Goal: Task Accomplishment & Management: Manage account settings

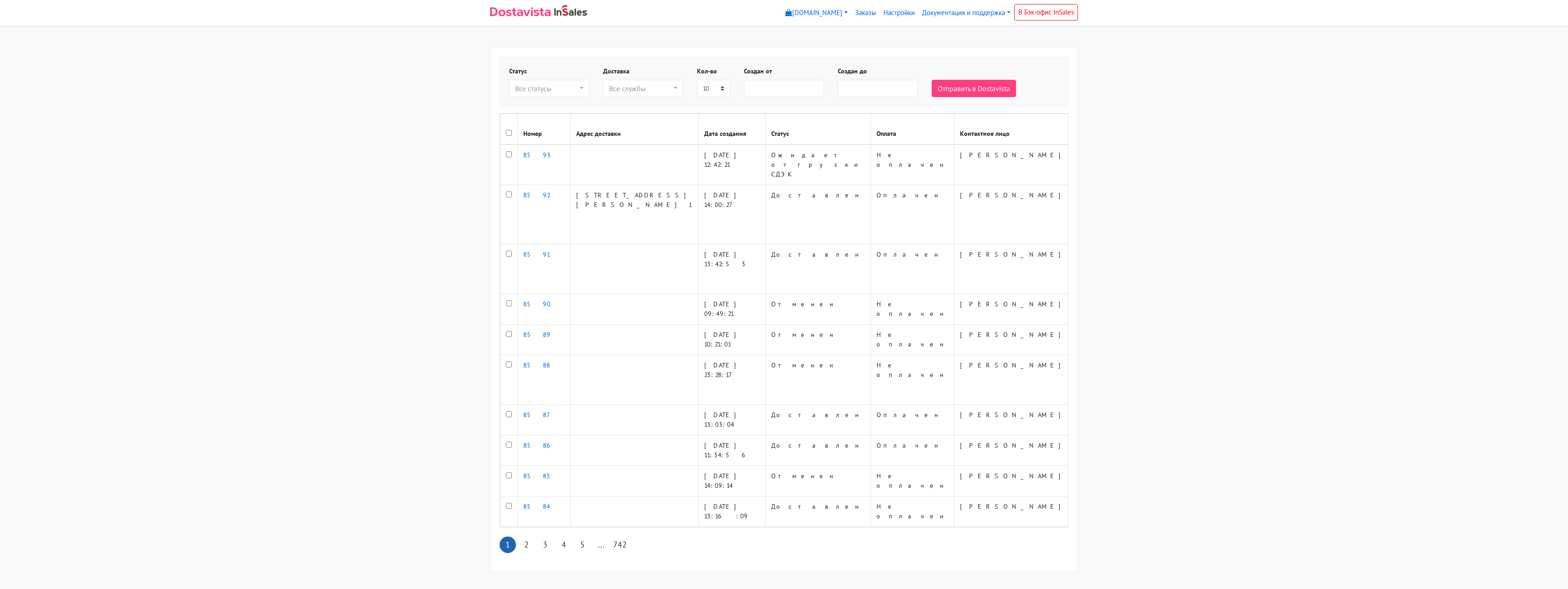
select select
click at [893, 7] on link "Настройки" at bounding box center [899, 13] width 39 height 18
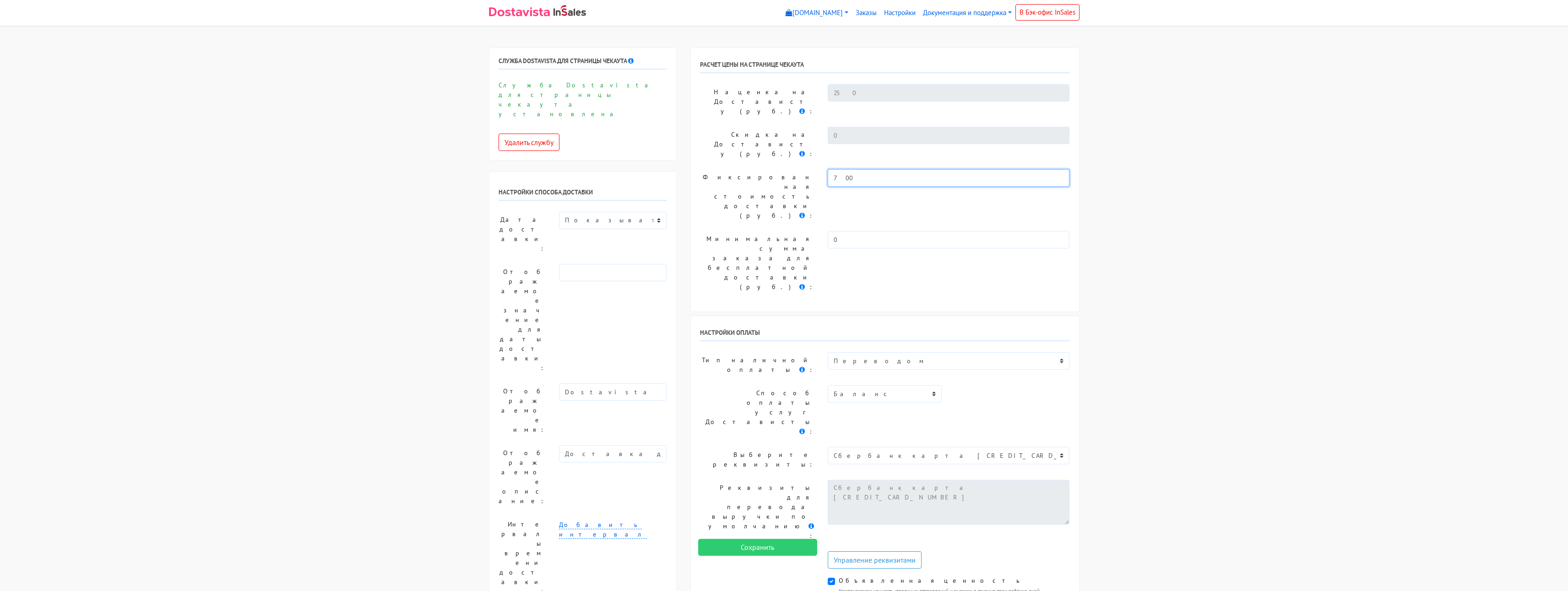
drag, startPoint x: 856, startPoint y: 145, endPoint x: 818, endPoint y: 136, distance: 39.1
click at [819, 169] on div "Фиксированная стоимость доставки (руб.) : 700" at bounding box center [885, 196] width 384 height 54
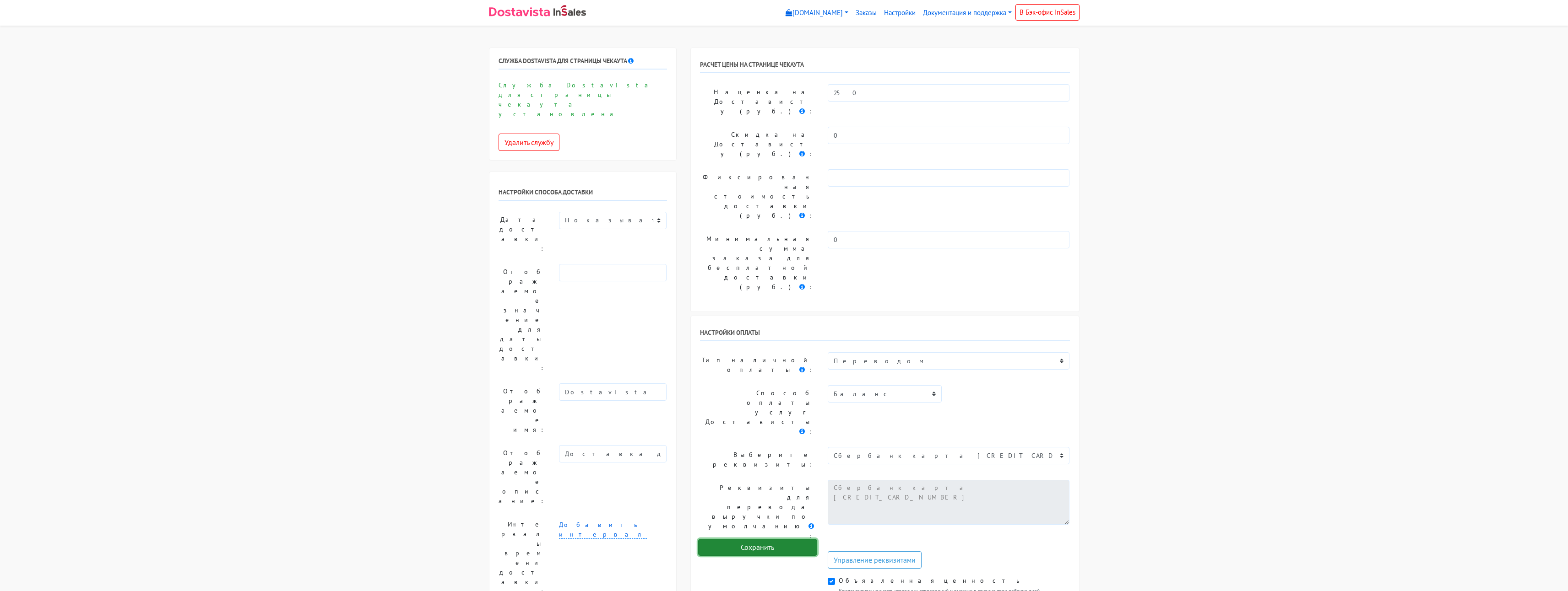
click at [765, 549] on input "Сохранить" at bounding box center [757, 548] width 119 height 17
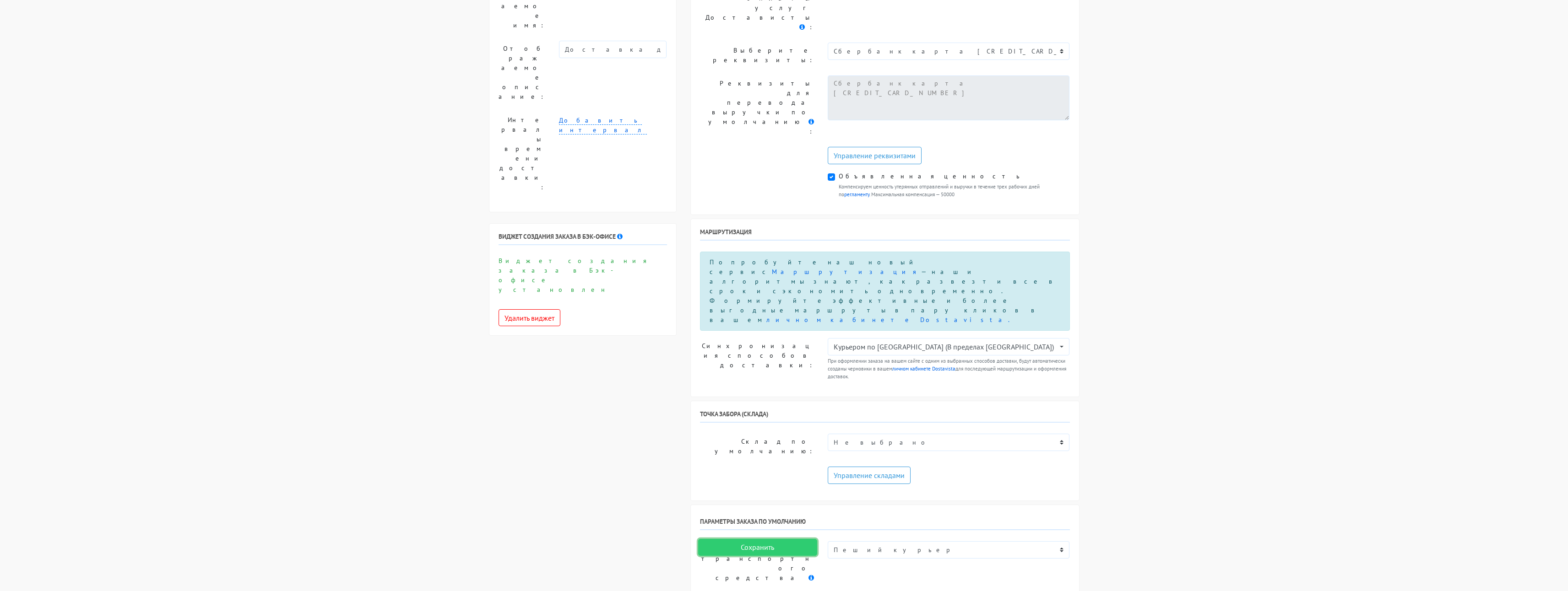
scroll to position [458, 0]
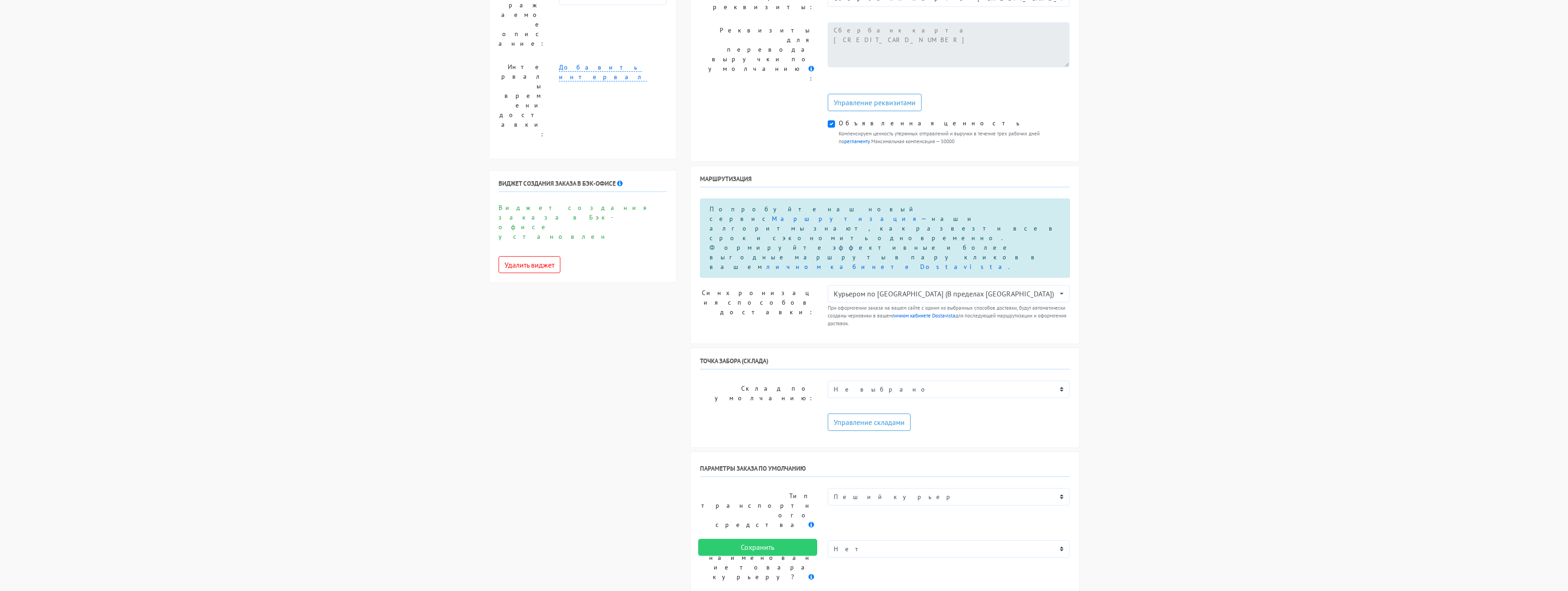
drag, startPoint x: 852, startPoint y: 347, endPoint x: 833, endPoint y: 351, distance: 19.4
type input "3"
click at [659, 369] on div "Служба Dostavista для страницы чекаута Служба Dostavista для страницы чекаута у…" at bounding box center [583, 480] width 201 height 1780
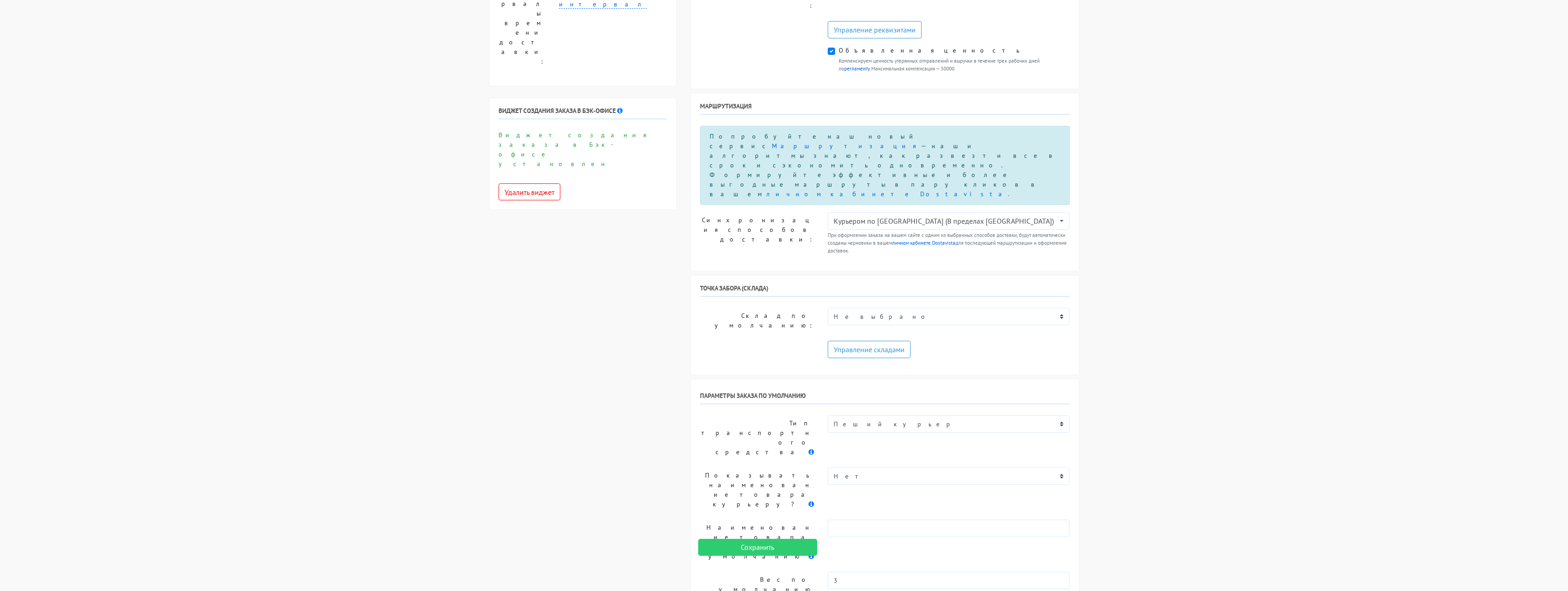
scroll to position [504, 0]
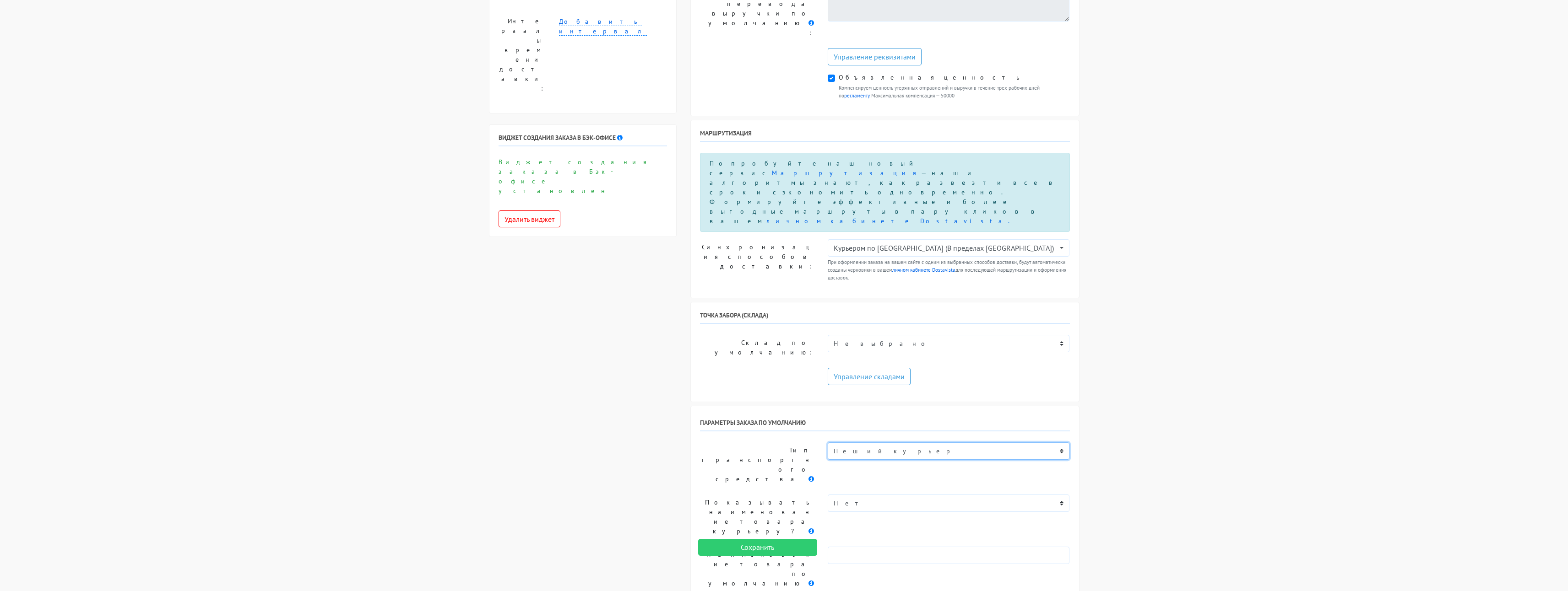
click at [881, 442] on select "Пеший курьер Легковой автомобиль Каблук (до 700 кг) Микроавтобус / портер (до 1…" at bounding box center [949, 451] width 242 height 17
click at [631, 202] on div "Служба Dostavista для страницы чекаута Служба Dostavista для страницы чекаута у…" at bounding box center [583, 434] width 201 height 1780
click at [874, 494] on select "Нет Да" at bounding box center [949, 503] width 242 height 17
click at [873, 494] on select "Нет Да" at bounding box center [949, 503] width 242 height 17
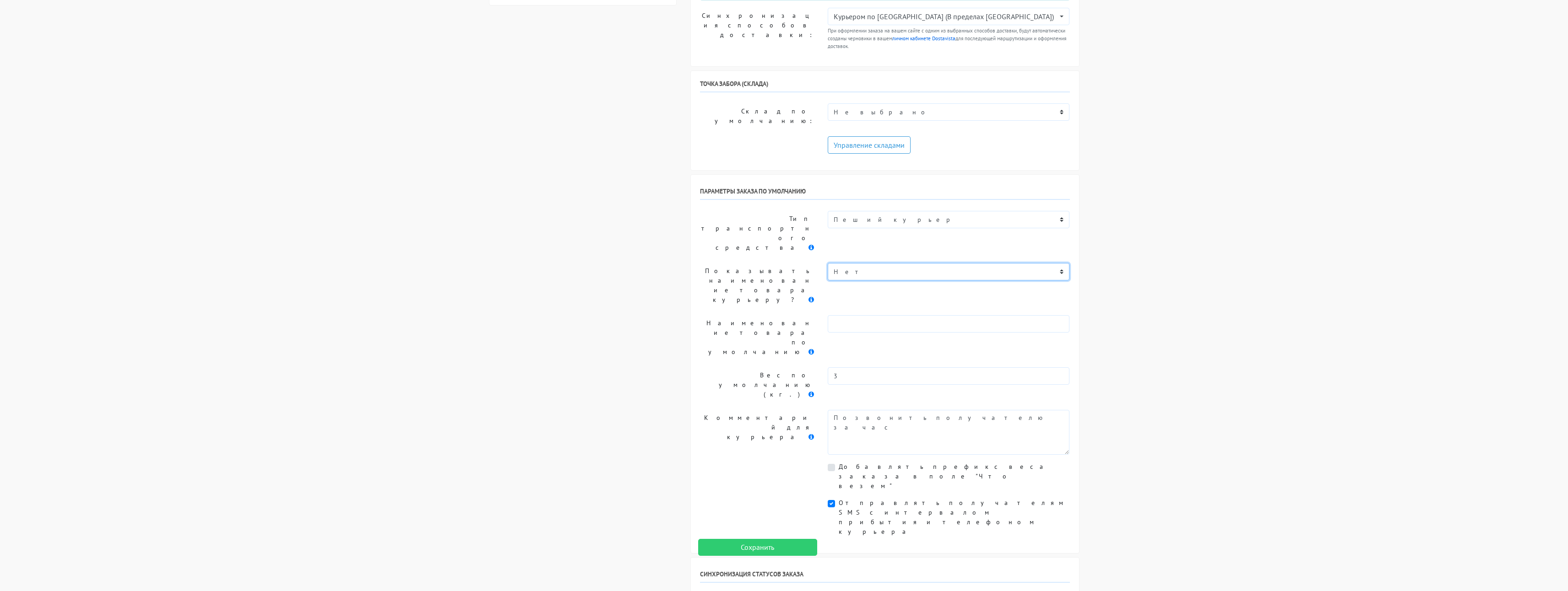
scroll to position [738, 0]
click at [760, 553] on input "Сохранить" at bounding box center [757, 548] width 119 height 17
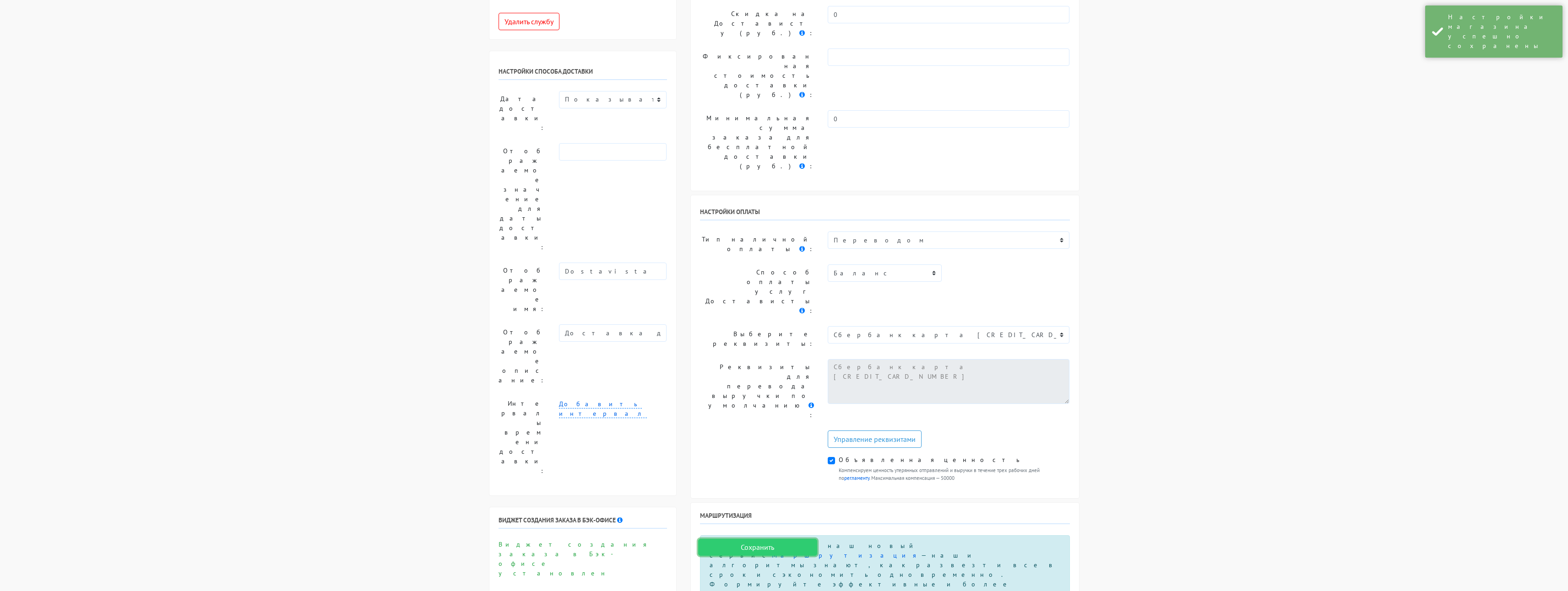
scroll to position [0, 0]
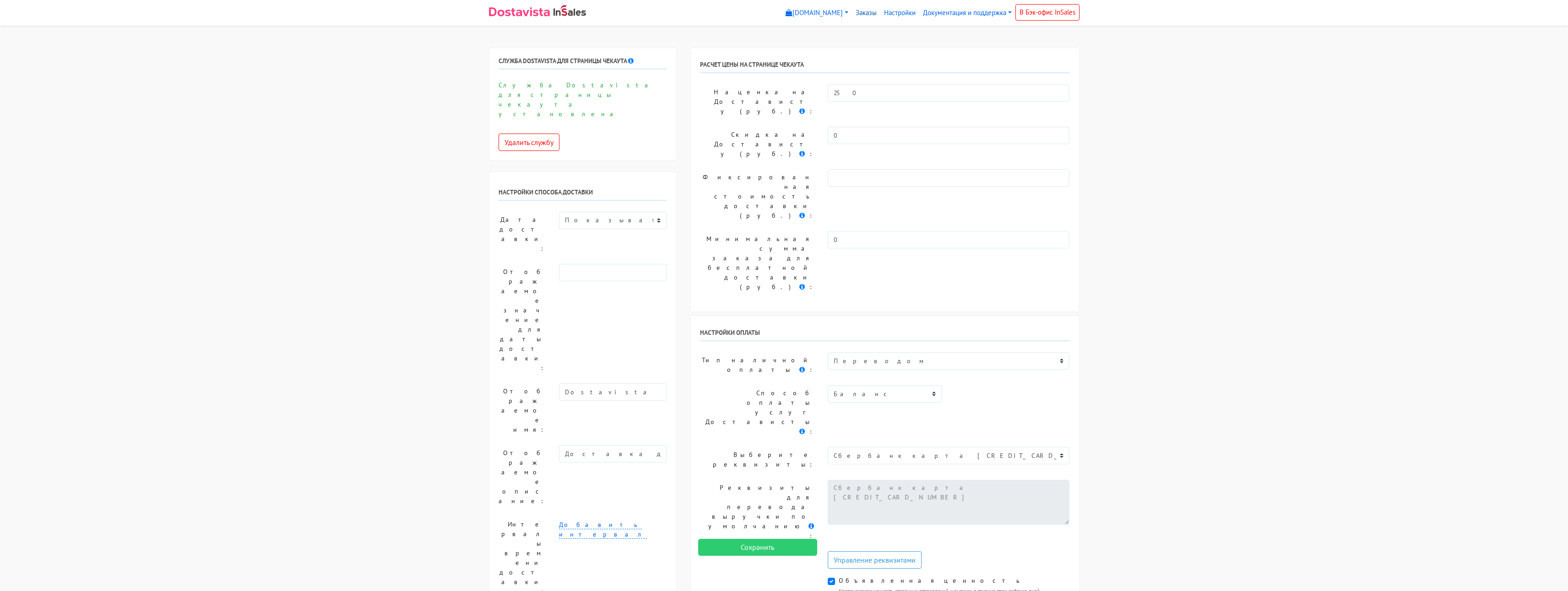
click at [863, 14] on link "Заказы" at bounding box center [866, 13] width 28 height 18
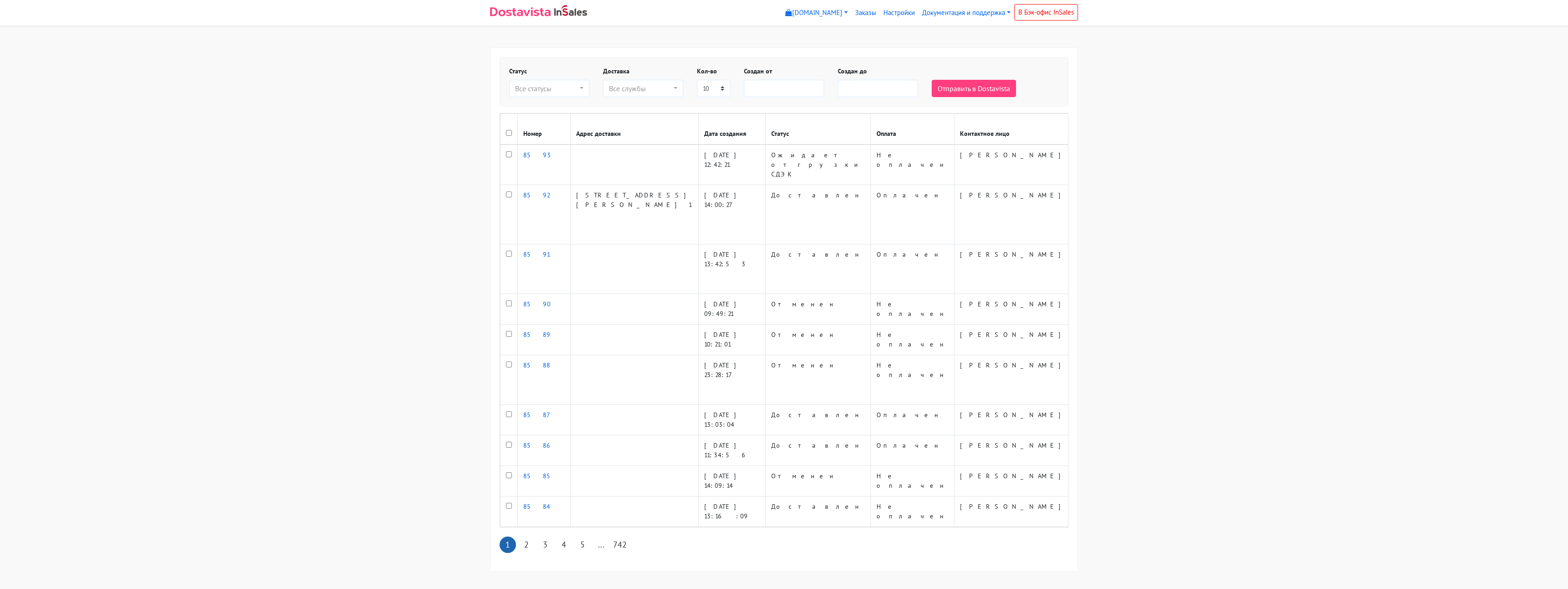
select select
click at [523, 537] on link "2" at bounding box center [526, 545] width 16 height 16
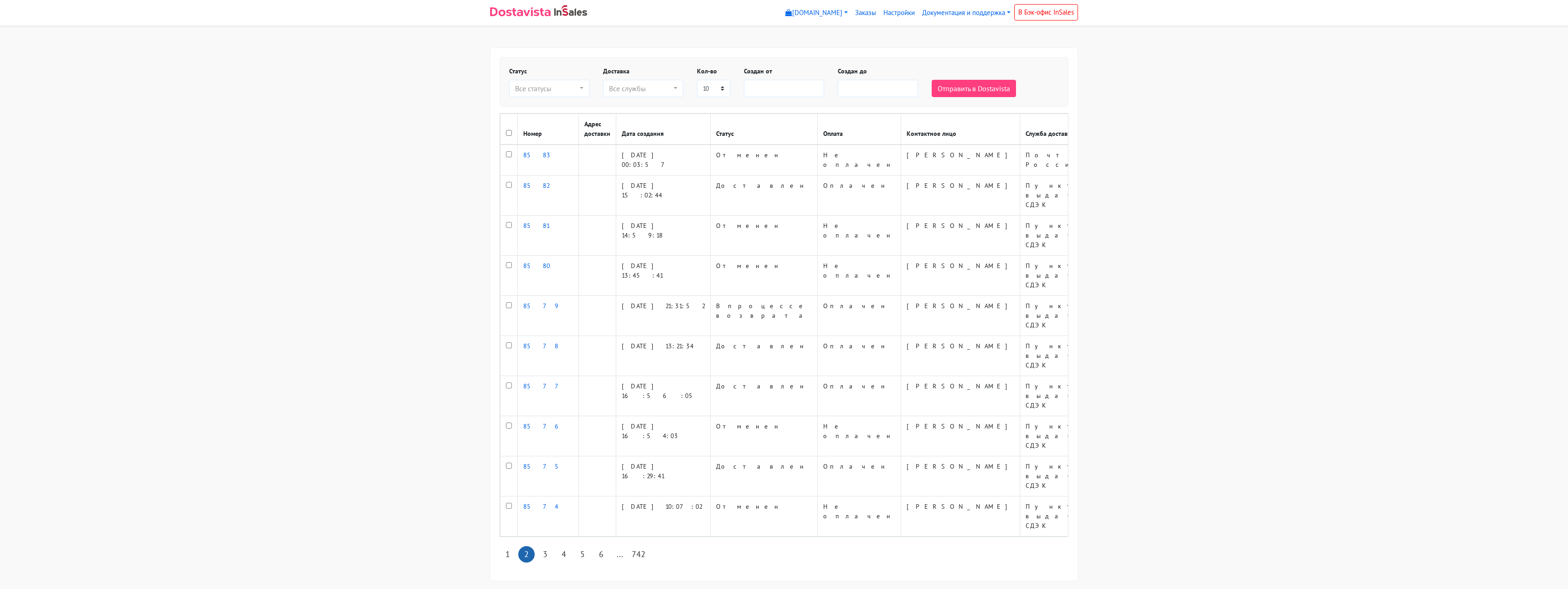
select select
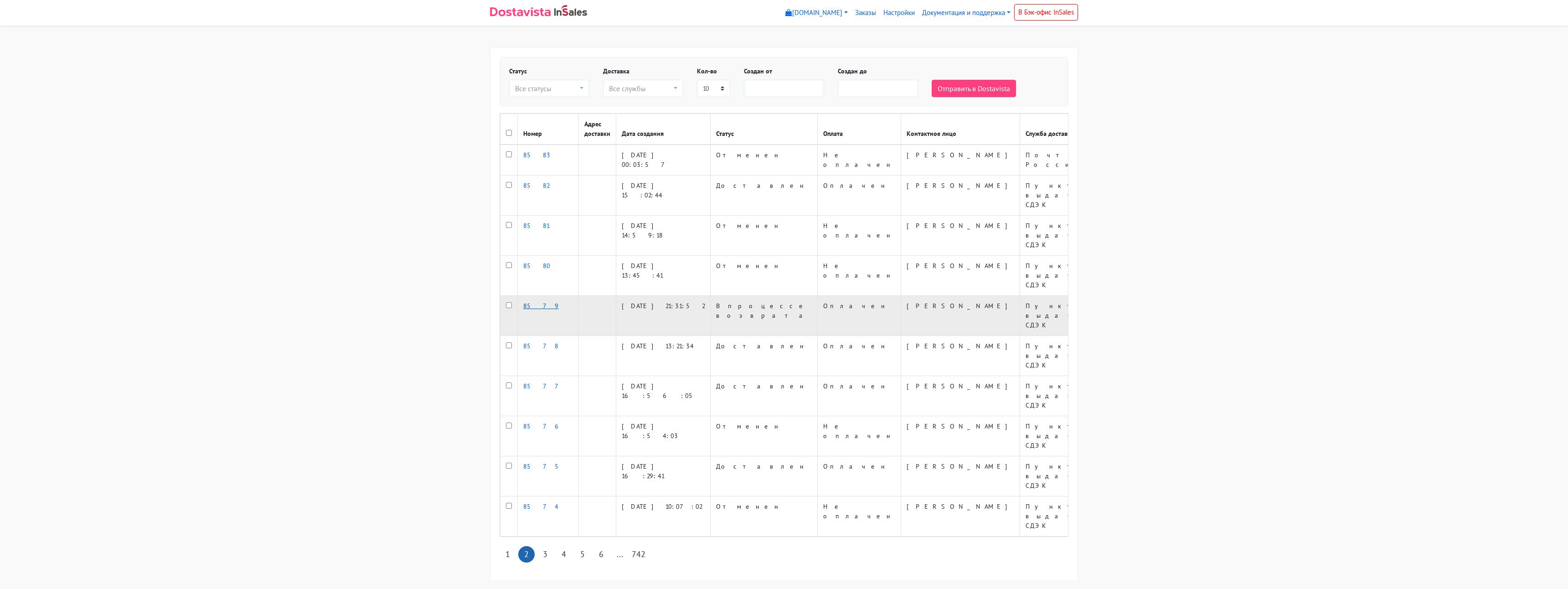
click at [529, 302] on link "8579" at bounding box center [541, 306] width 35 height 8
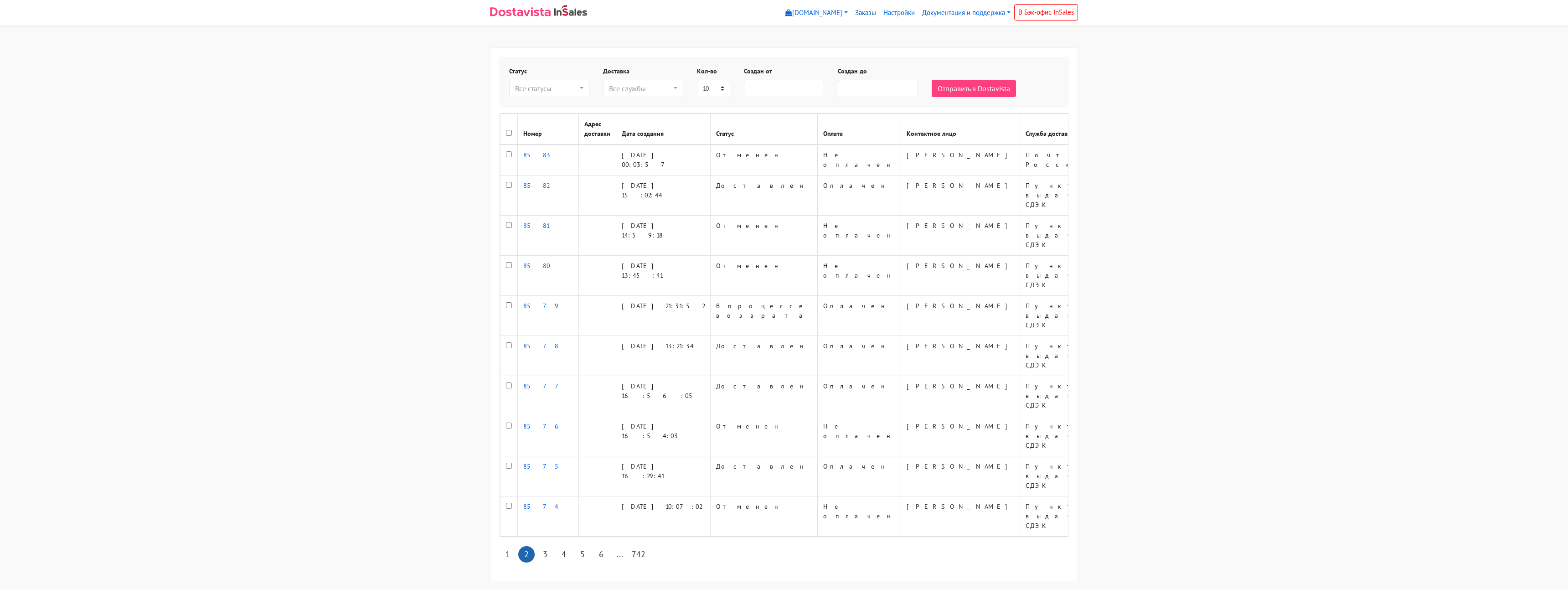
click at [863, 13] on link "Заказы" at bounding box center [866, 13] width 28 height 18
click at [898, 12] on link "Настройки" at bounding box center [899, 13] width 39 height 18
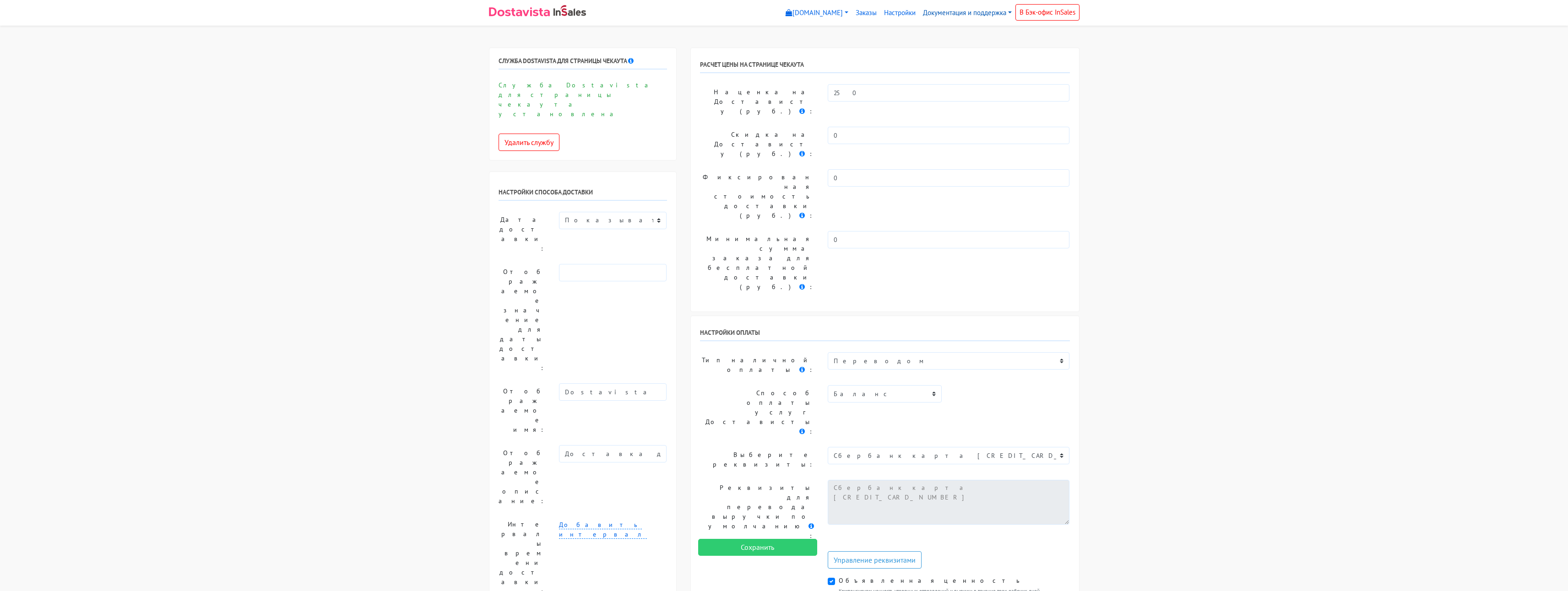
click at [943, 21] on link "Документация и поддержка" at bounding box center [967, 13] width 96 height 18
click at [978, 34] on link "Инструкция по установке и настройке" at bounding box center [992, 34] width 145 height 15
click at [833, 92] on input "250" at bounding box center [949, 93] width 242 height 17
drag, startPoint x: 853, startPoint y: 96, endPoint x: 821, endPoint y: 90, distance: 32.6
click at [821, 90] on div "250" at bounding box center [949, 102] width 256 height 35
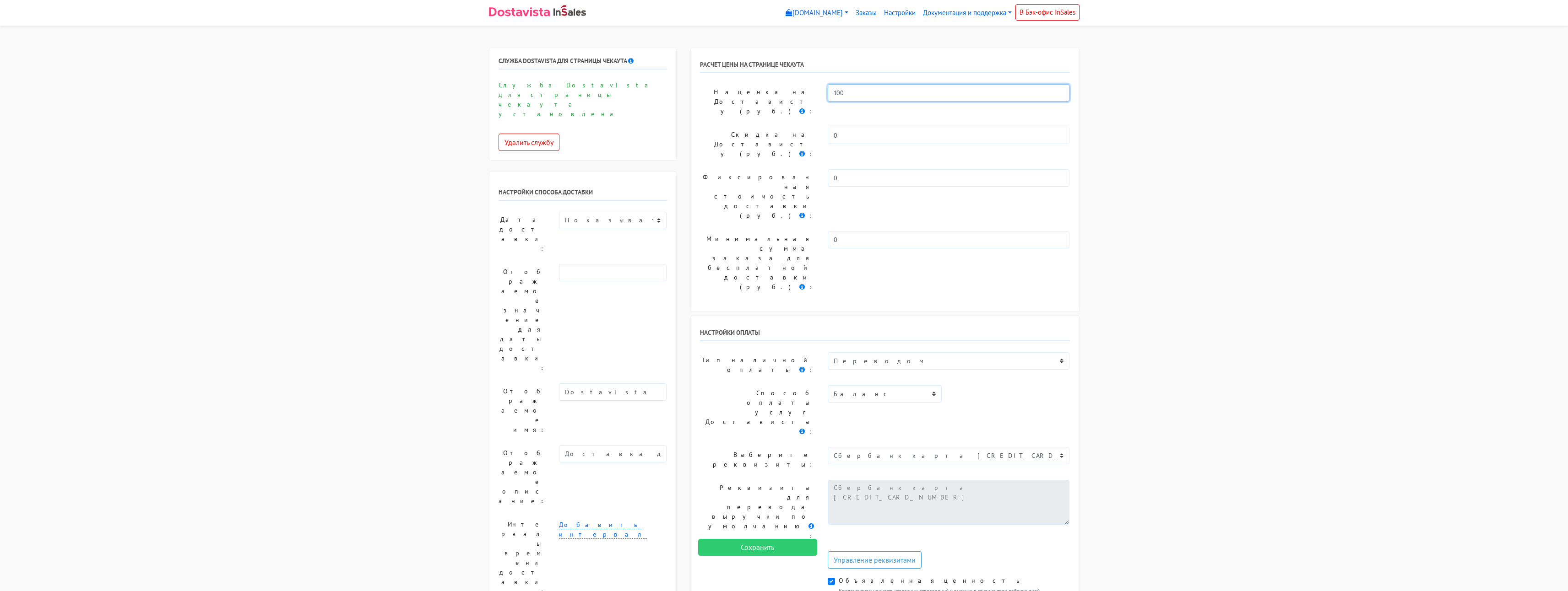
type input "100"
click at [770, 551] on input "Сохранить" at bounding box center [757, 548] width 119 height 17
drag, startPoint x: 857, startPoint y: 86, endPoint x: 822, endPoint y: 90, distance: 35.2
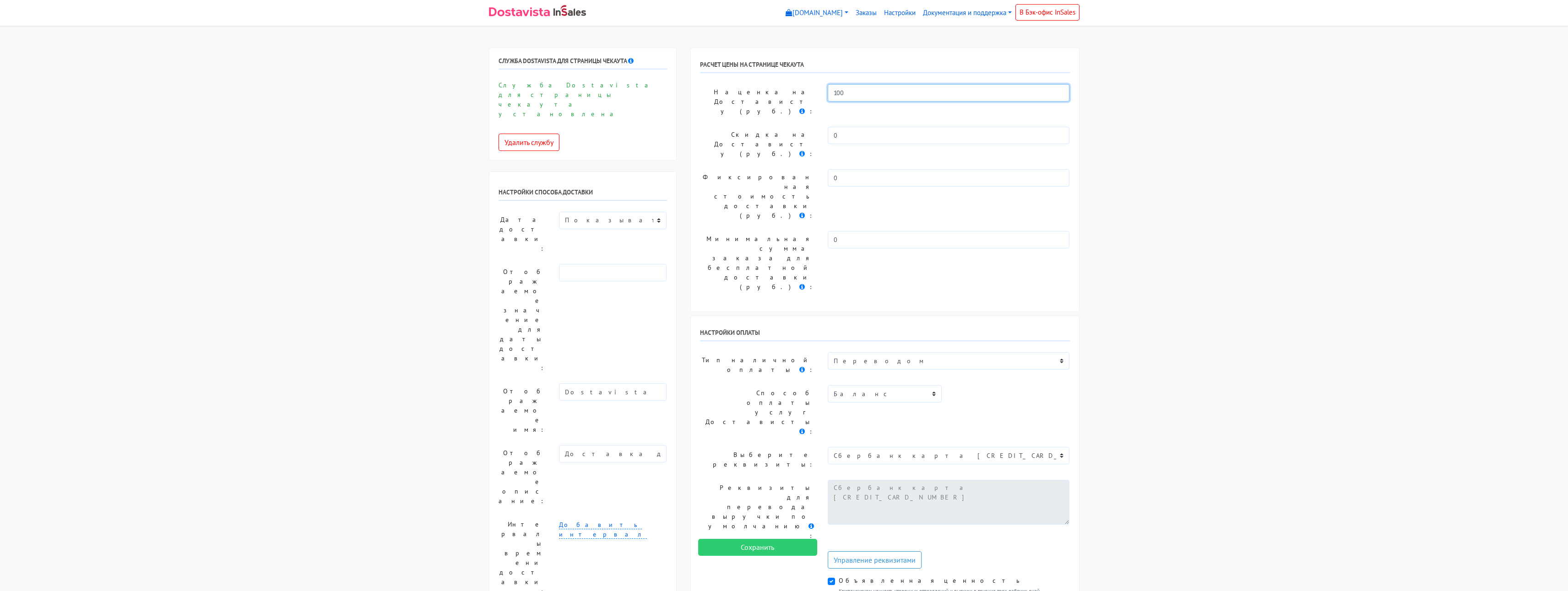
click at [822, 90] on div "100" at bounding box center [949, 102] width 256 height 35
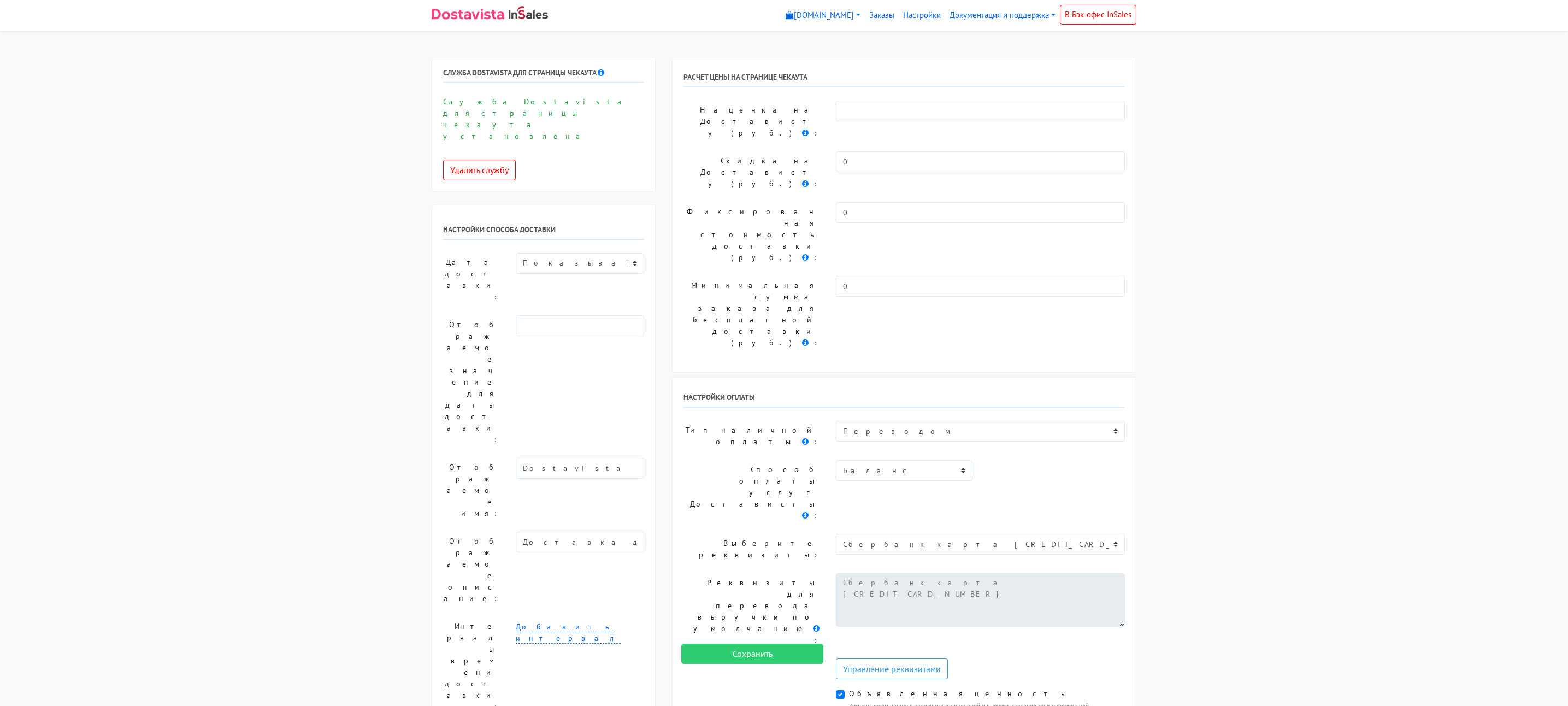
click at [1128, 151] on div "0" at bounding box center [980, 172] width 306 height 42
click at [881, 115] on input "text" at bounding box center [981, 111] width 289 height 20
type input "0"
drag, startPoint x: 878, startPoint y: 173, endPoint x: 836, endPoint y: 173, distance: 42.0
click at [836, 202] on input "0" at bounding box center [981, 212] width 289 height 20
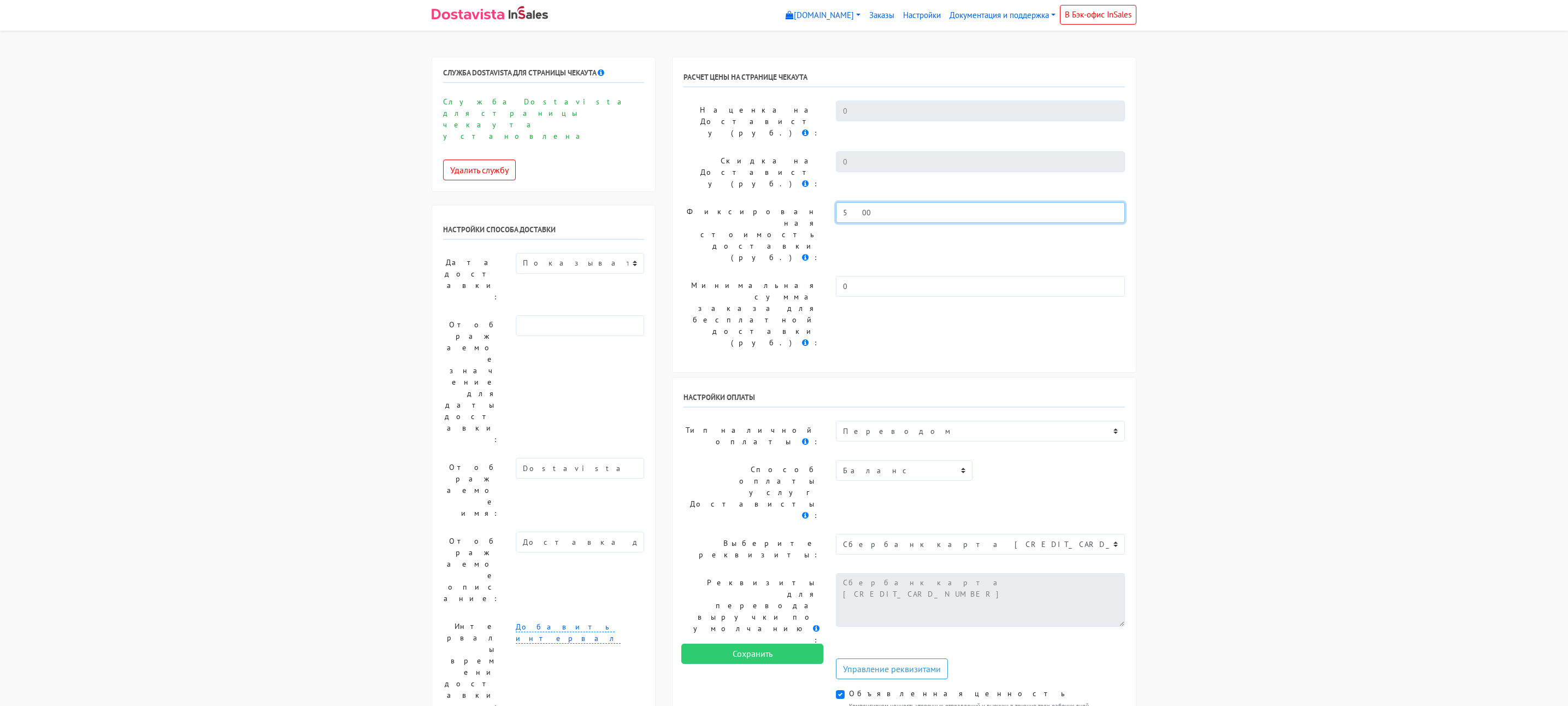
type input "500"
click at [768, 661] on input "Сохранить" at bounding box center [752, 654] width 142 height 20
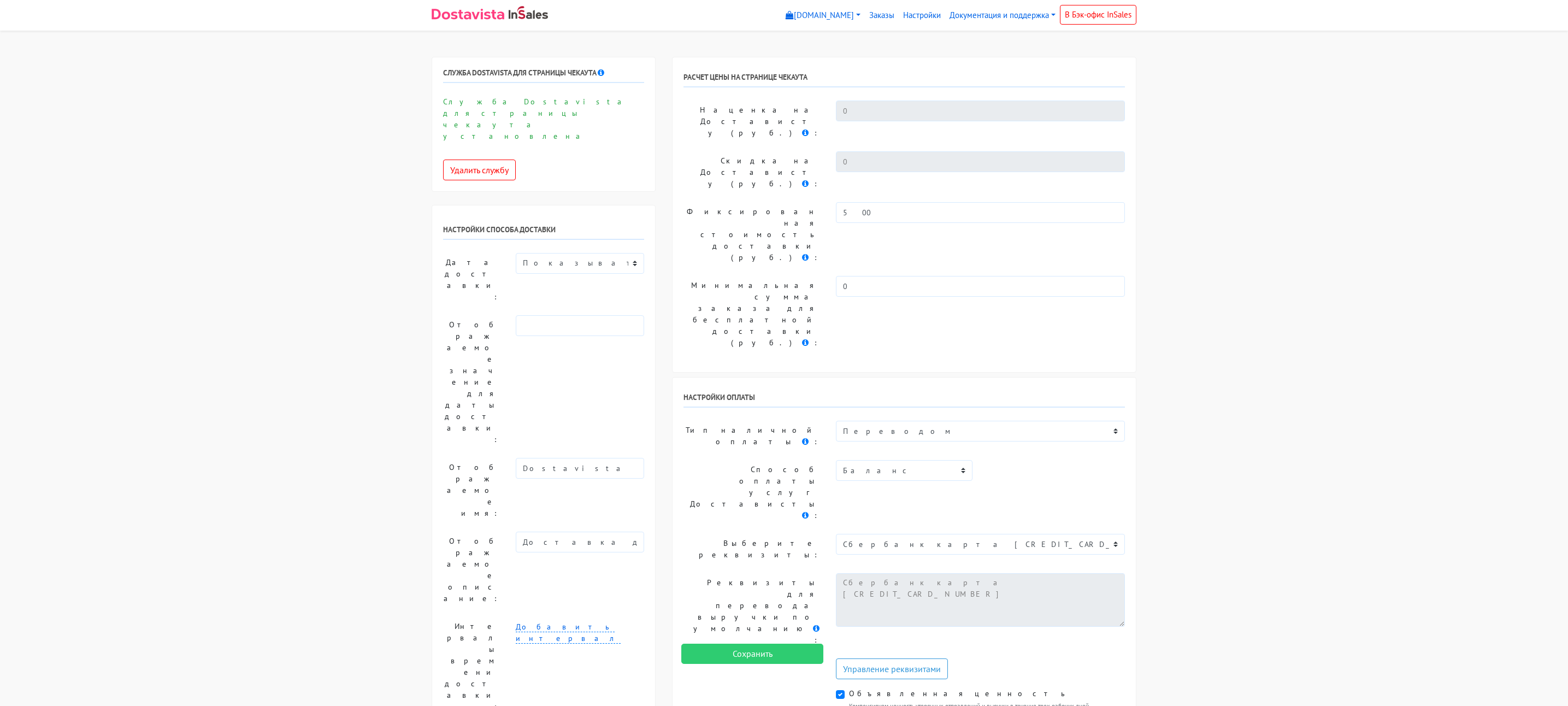
click at [973, 421] on select "Не выбрано Тинькофф Оплата Яндекс Пэй и Сплит Переводом Оплата при получении Вы…" at bounding box center [981, 431] width 289 height 20
click at [983, 421] on select "Не выбрано Тинькофф Оплата Яндекс Пэй и Сплит Переводом Оплата при получении Вы…" at bounding box center [981, 431] width 289 height 20
select select "1593790"
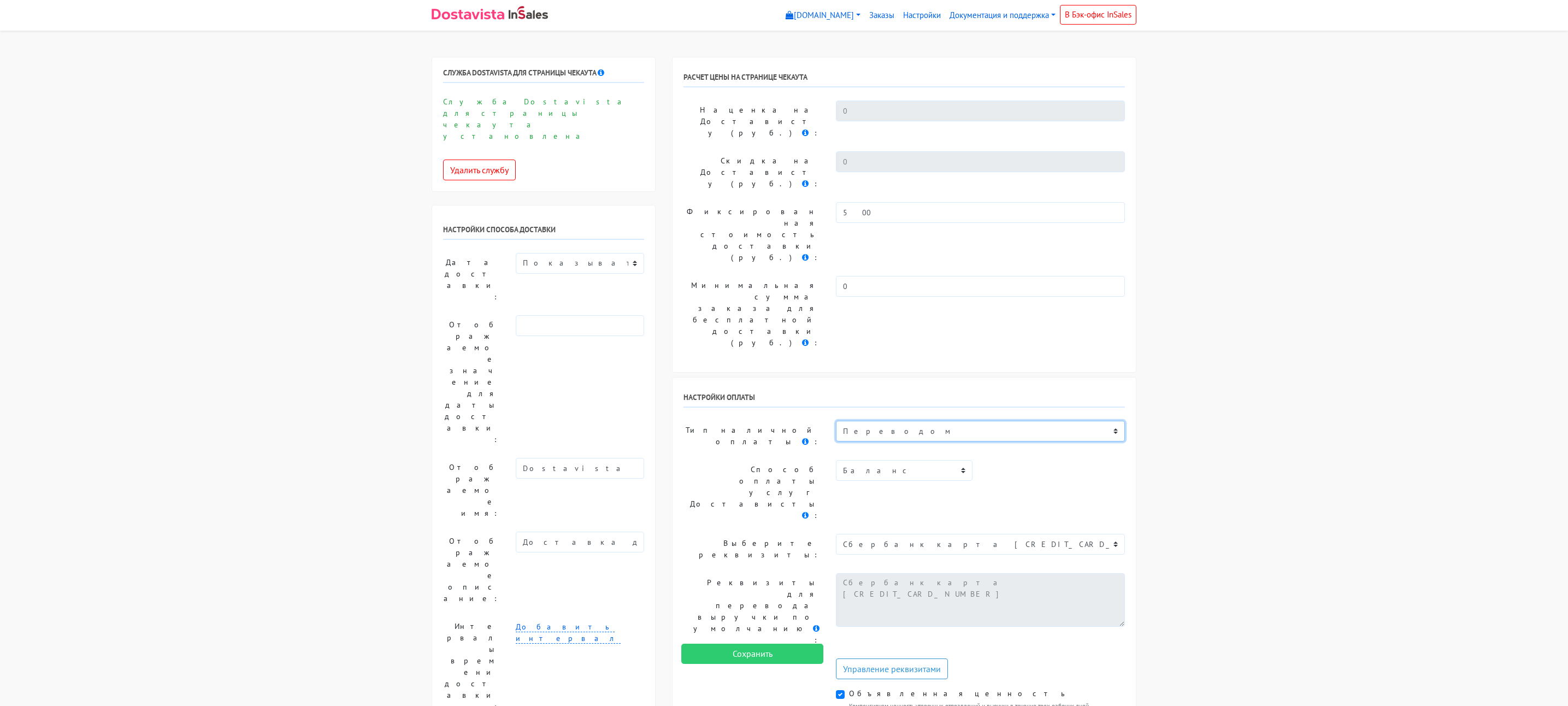
click at [836, 421] on select "Не выбрано Тинькофф Оплата Яндекс Пэй и Сплит Переводом Оплата при получении Вы…" at bounding box center [981, 431] width 289 height 20
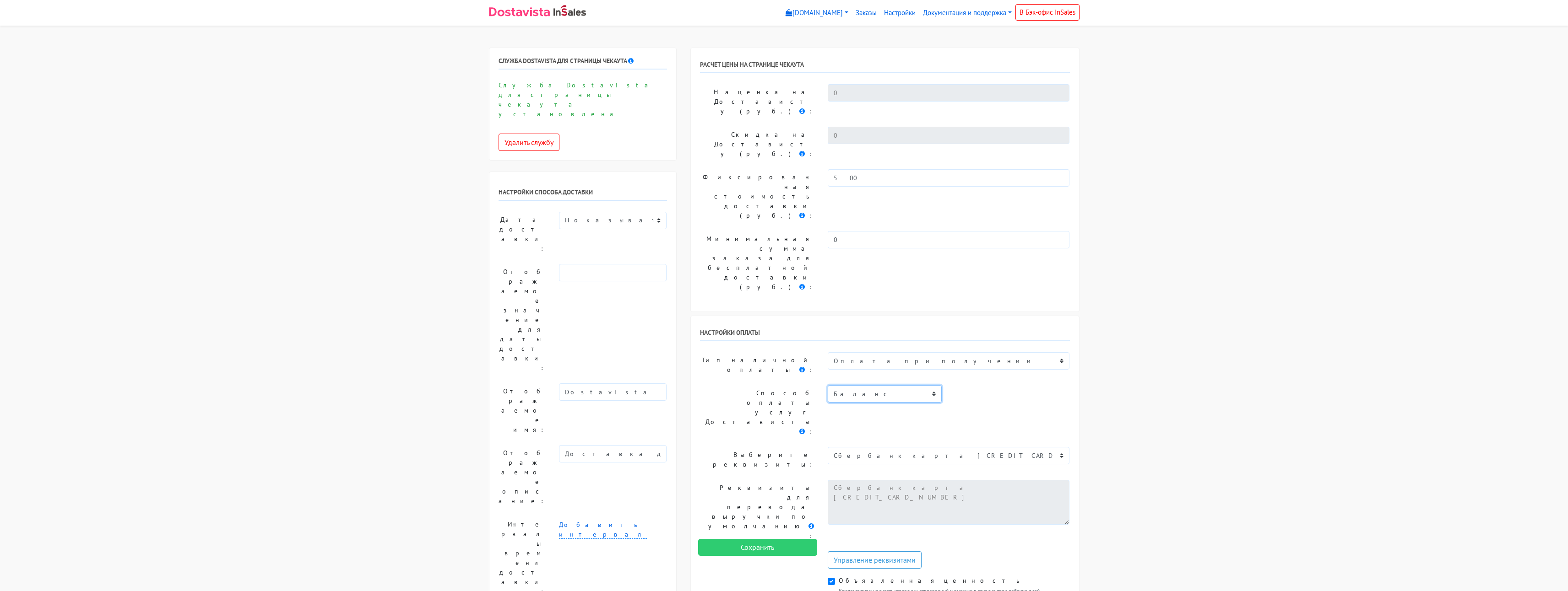
click at [887, 386] on select "Баланс" at bounding box center [885, 394] width 114 height 17
click at [992, 447] on select "Не выбрано Сбербанк карта 2202 2061 5182 7370" at bounding box center [949, 456] width 242 height 17
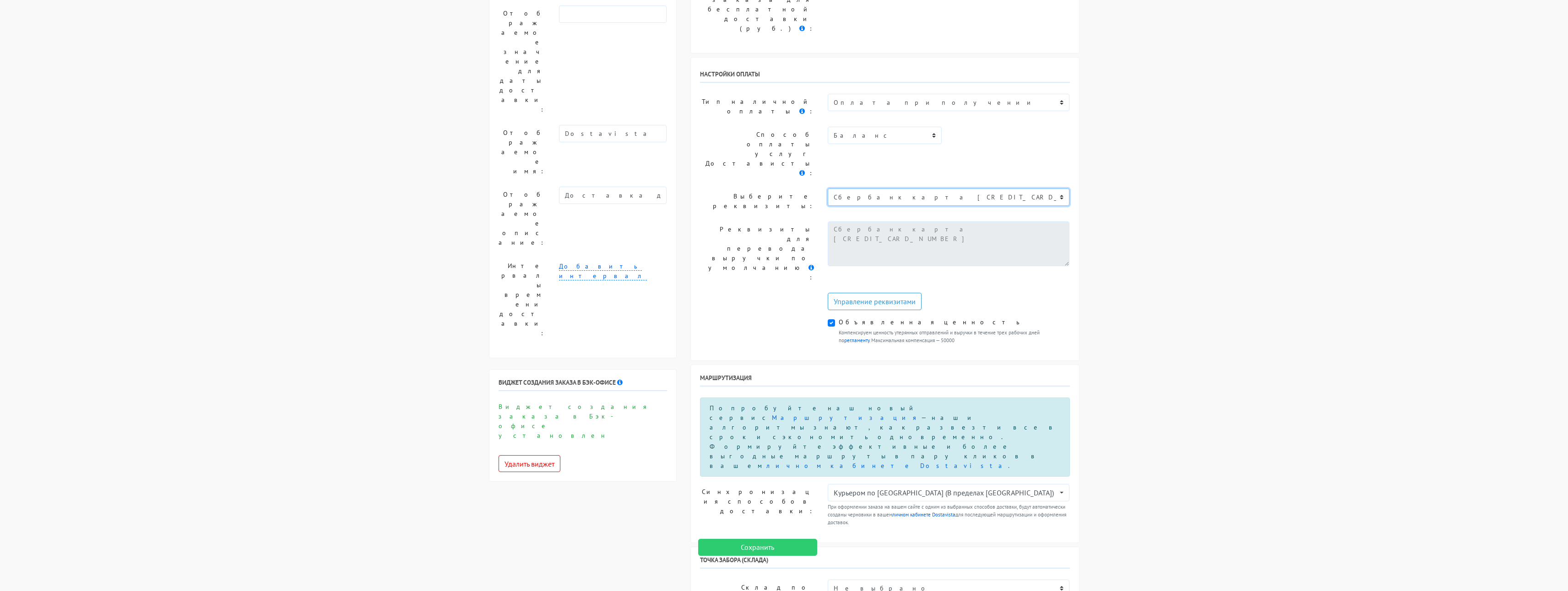
scroll to position [320, 0]
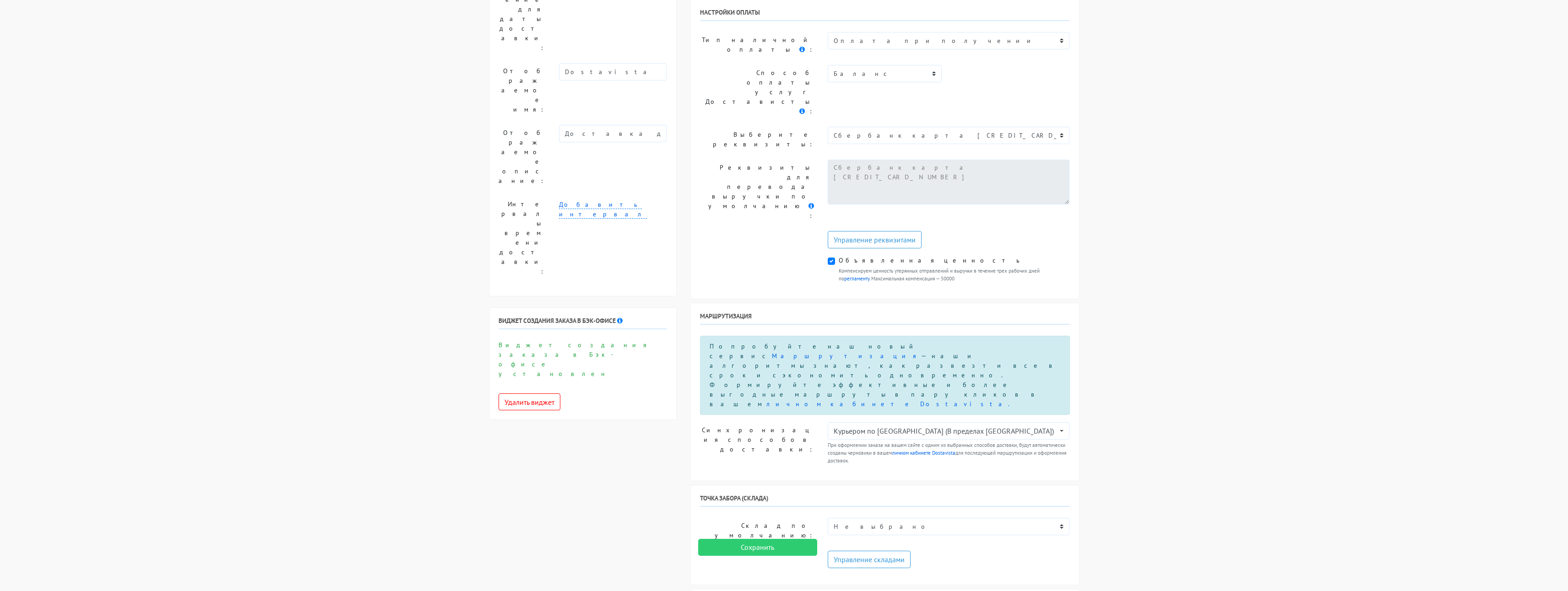
click at [899, 486] on div "Точка забора (склада) Склад по умолчанию: Не выбрано Офис/склад Москва Управлен…" at bounding box center [885, 535] width 388 height 99
click at [899, 518] on select "Не выбрано Офис/склад Москва" at bounding box center [949, 527] width 242 height 17
select select "1242"
click at [828, 518] on select "Не выбрано Офис/склад Москва" at bounding box center [949, 527] width 242 height 17
click at [884, 551] on link "Управление складами" at bounding box center [869, 560] width 83 height 17
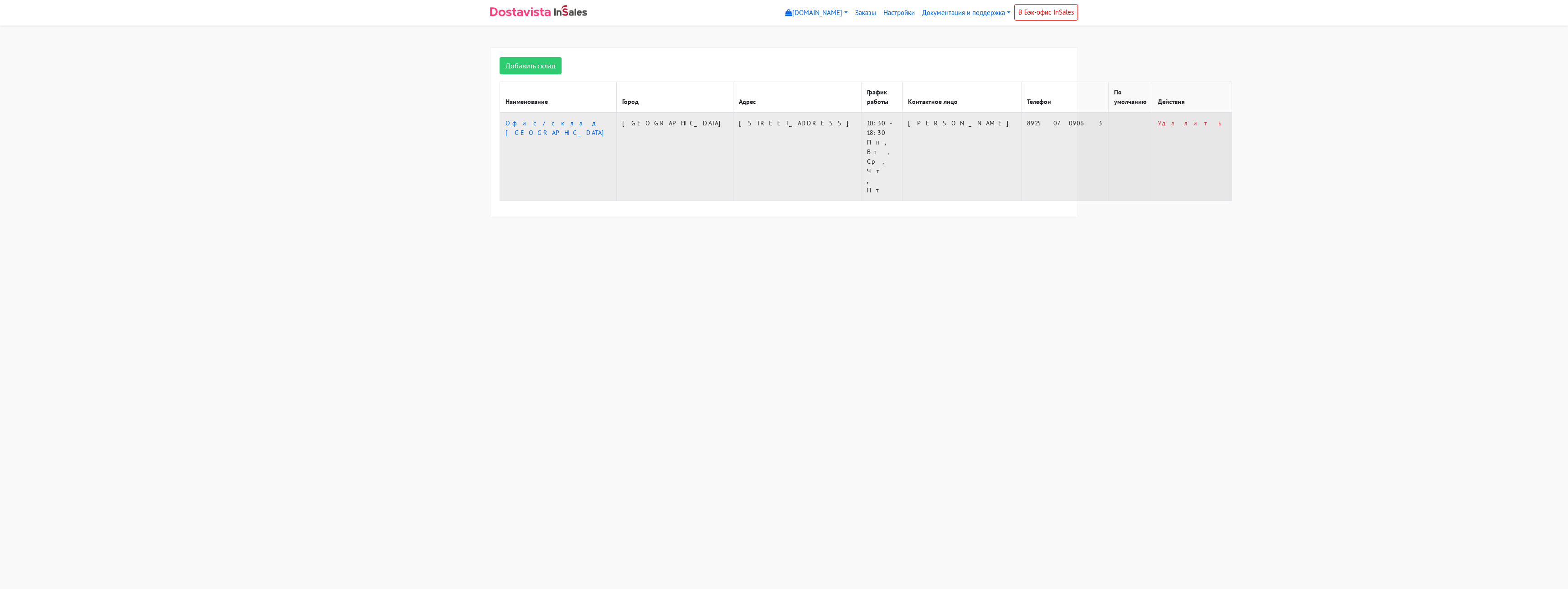
click at [733, 120] on td "[STREET_ADDRESS]" at bounding box center [797, 157] width 128 height 88
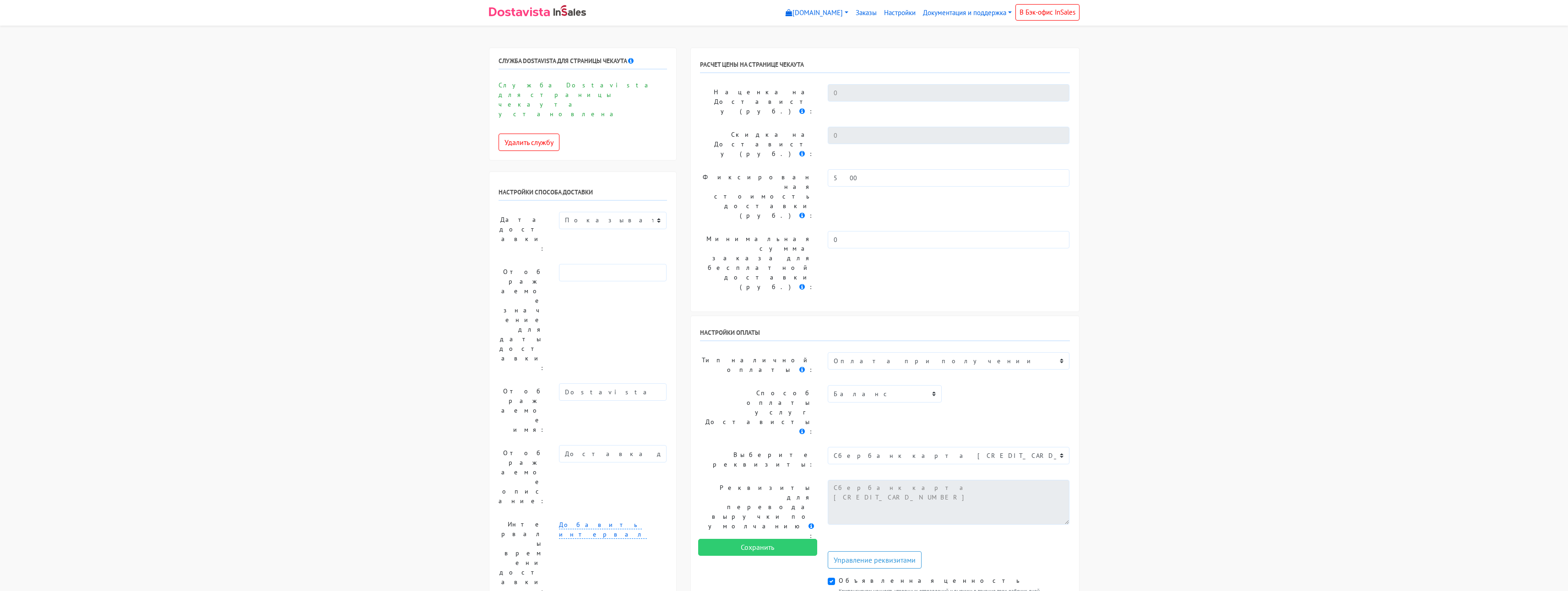
select select "1593790"
select select "1242"
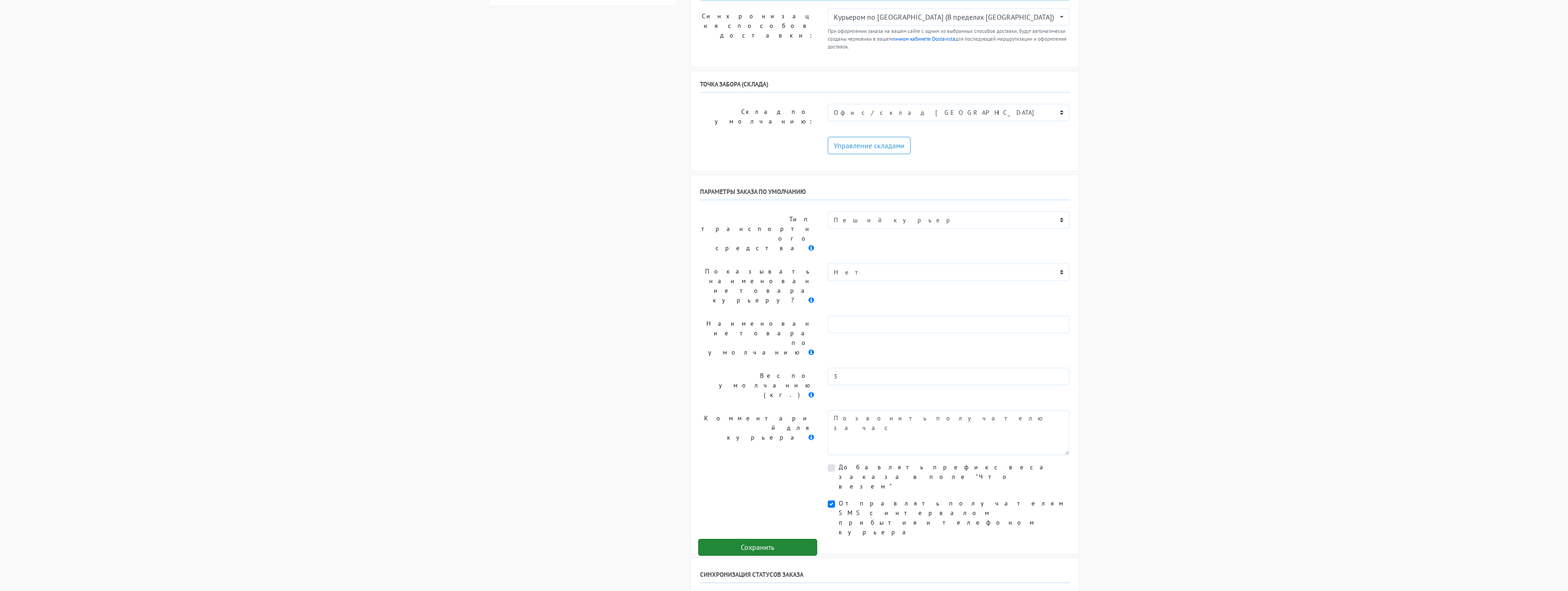
scroll to position [738, 0]
click at [776, 548] on input "Сохранить" at bounding box center [757, 548] width 119 height 17
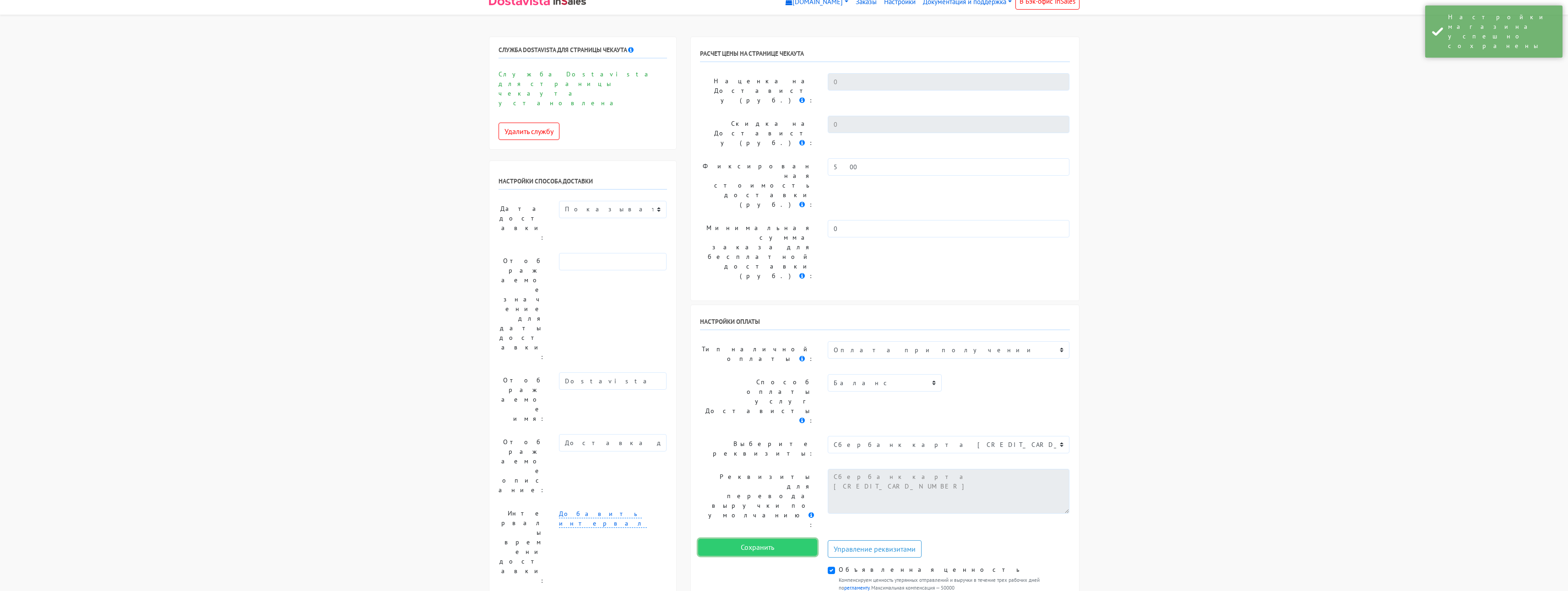
scroll to position [0, 0]
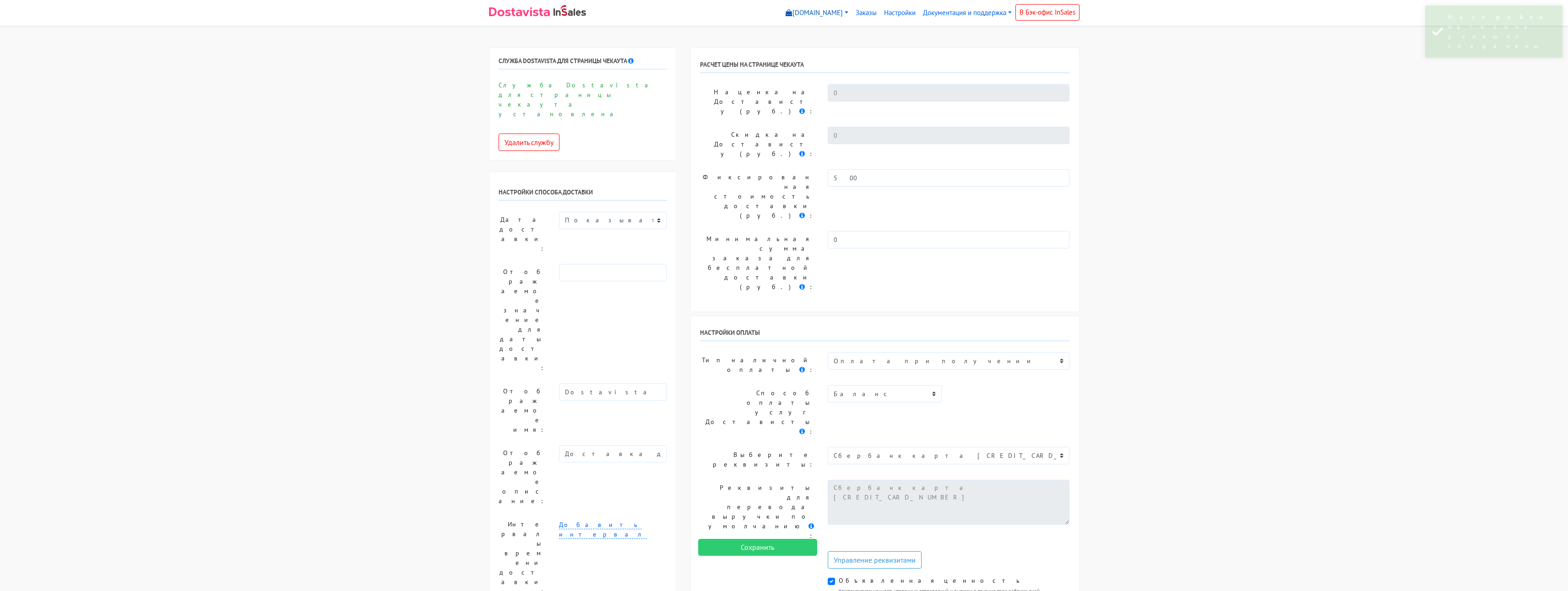
click at [797, 15] on link "[DOMAIN_NAME]" at bounding box center [817, 13] width 70 height 18
click at [792, 51] on link "[DOMAIN_NAME]" at bounding box center [820, 48] width 76 height 15
